Goal: Find specific page/section: Find specific page/section

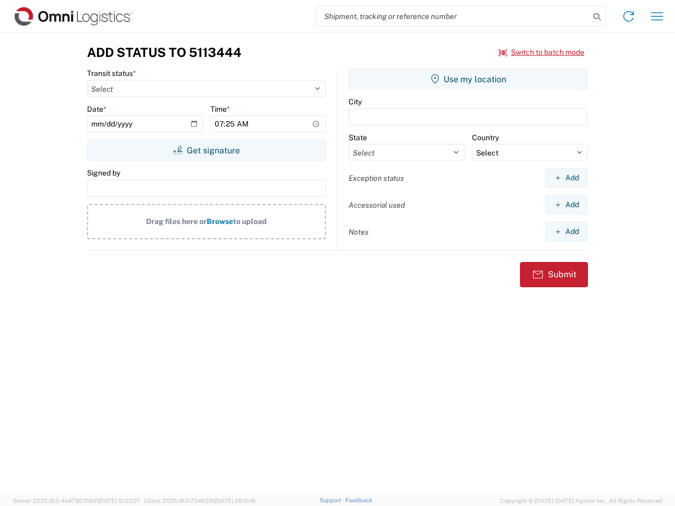
click at [453, 16] on input "search" at bounding box center [452, 16] width 273 height 20
click at [597, 17] on icon at bounding box center [596, 16] width 15 height 15
click at [628, 16] on icon at bounding box center [628, 16] width 17 height 17
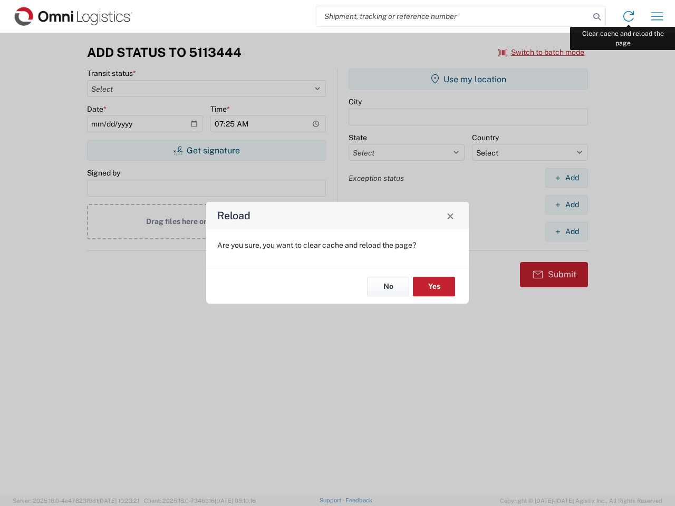
click at [657, 16] on div "Reload Are you sure, you want to clear cache and reload the page? No Yes" at bounding box center [337, 253] width 675 height 506
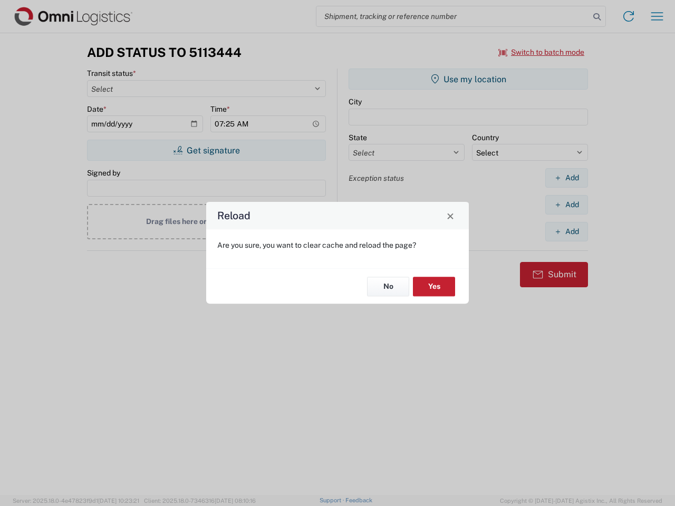
click at [541, 52] on div "Reload Are you sure, you want to clear cache and reload the page? No Yes" at bounding box center [337, 253] width 675 height 506
click at [206, 150] on div "Reload Are you sure, you want to clear cache and reload the page? No Yes" at bounding box center [337, 253] width 675 height 506
click at [468, 79] on div "Reload Are you sure, you want to clear cache and reload the page? No Yes" at bounding box center [337, 253] width 675 height 506
click at [566, 178] on div "Reload Are you sure, you want to clear cache and reload the page? No Yes" at bounding box center [337, 253] width 675 height 506
click at [566, 204] on div "Reload Are you sure, you want to clear cache and reload the page? No Yes" at bounding box center [337, 253] width 675 height 506
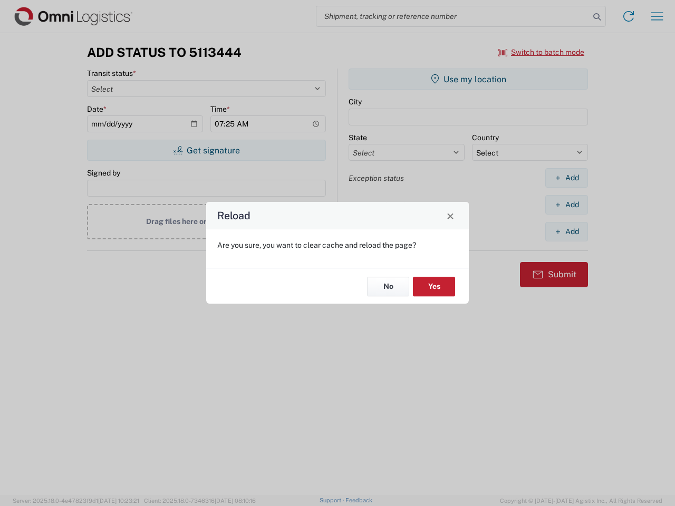
click at [566, 231] on div "Reload Are you sure, you want to clear cache and reload the page? No Yes" at bounding box center [337, 253] width 675 height 506
